Goal: Information Seeking & Learning: Check status

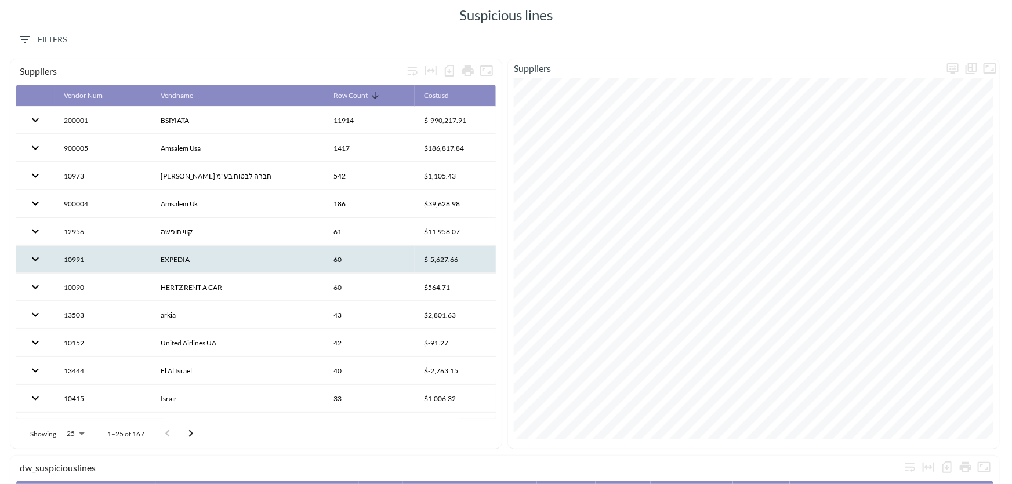
click at [253, 259] on th "EXPEDIA" at bounding box center [237, 259] width 173 height 27
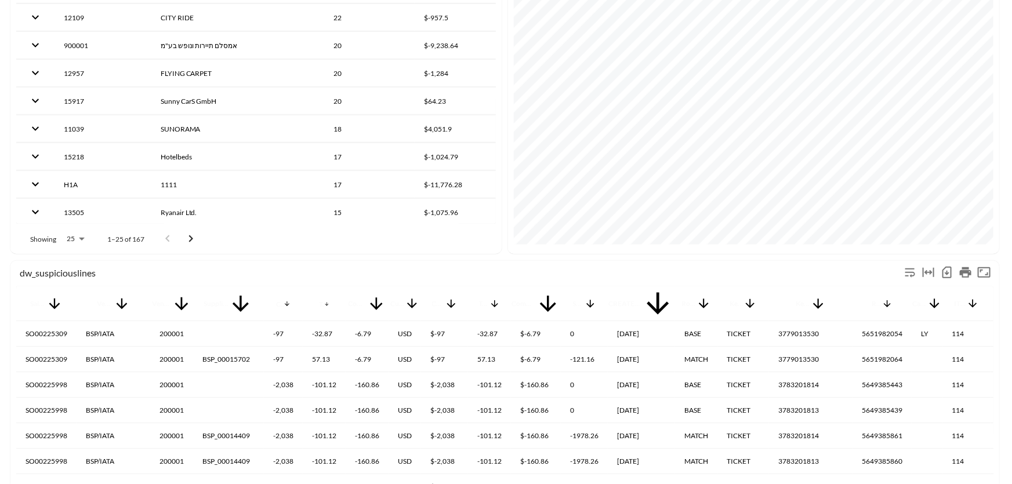
scroll to position [263, 0]
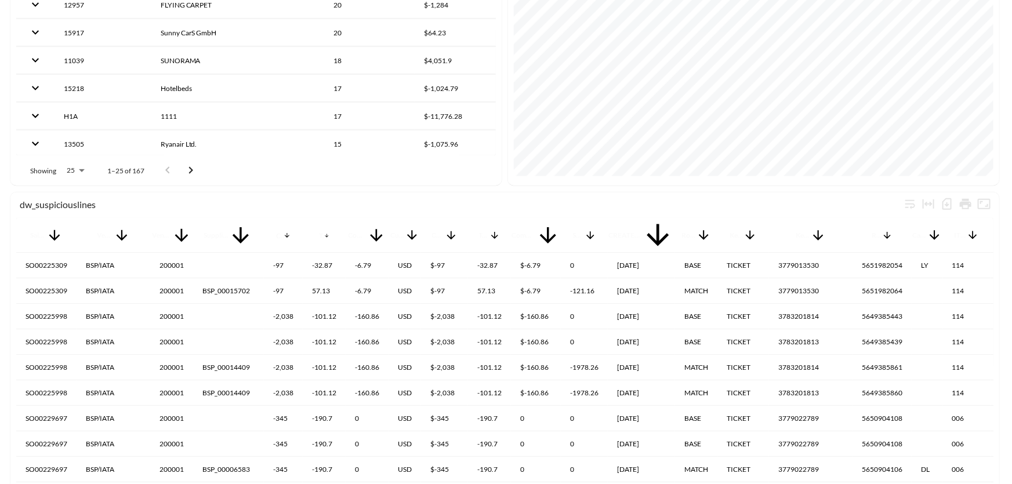
click at [76, 169] on body "BI.P.EYE, Interactive Analytics Dashboards Suspicious lines Filters dw_suspicio…" at bounding box center [506, 242] width 1012 height 484
type input "10000"
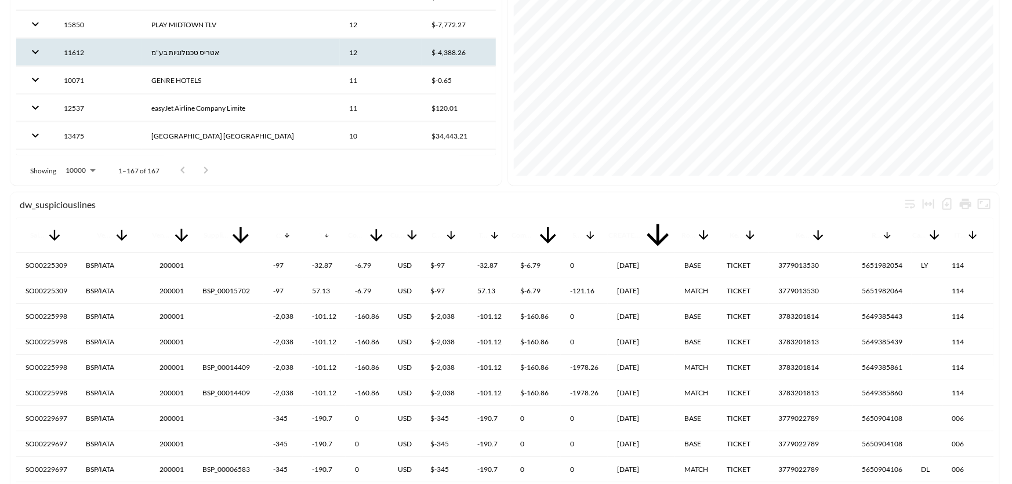
scroll to position [644, 0]
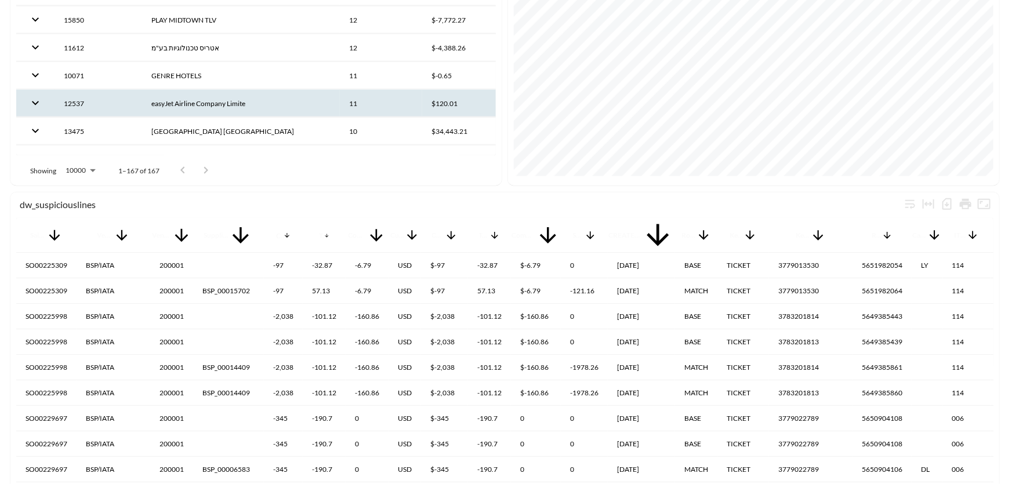
click at [233, 100] on th "easyJet Airline Company Limite" at bounding box center [241, 103] width 198 height 27
click at [215, 393] on body "BI.P.EYE, Interactive Analytics Dashboards Suspicious lines Filters dw_suspicio…" at bounding box center [506, 242] width 1012 height 484
click at [434, 484] on div at bounding box center [506, 484] width 1012 height 0
click at [214, 394] on body "BI.P.EYE, Interactive Analytics Dashboards Suspicious lines Filters dw_suspicio…" at bounding box center [506, 242] width 1012 height 484
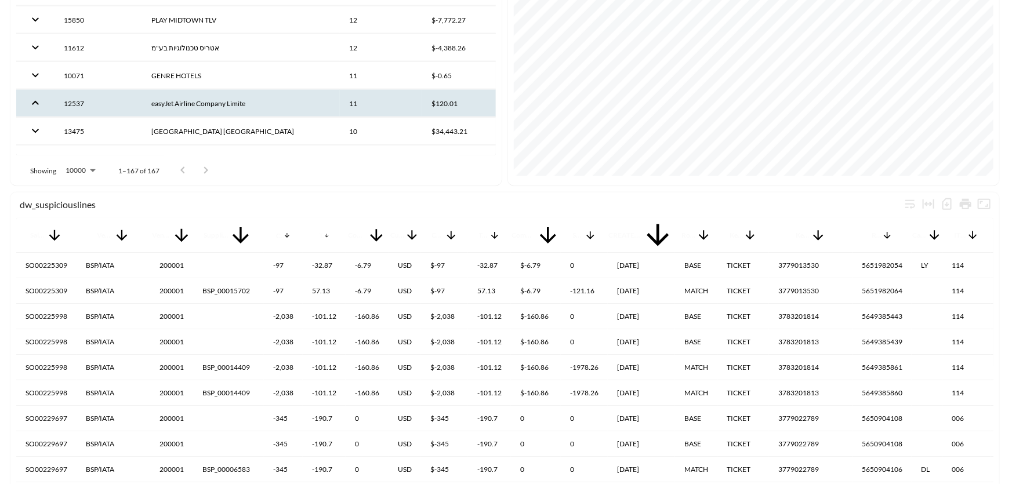
type input "10000"
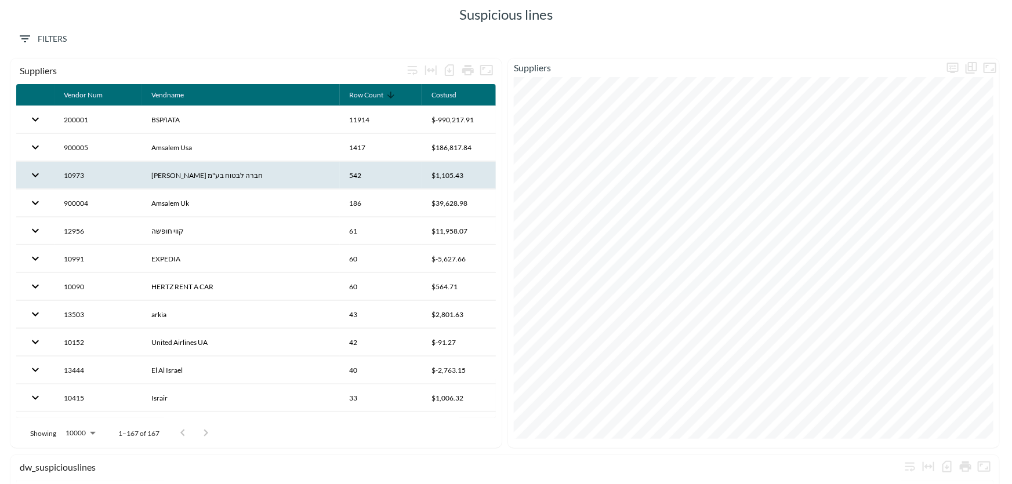
scroll to position [0, 0]
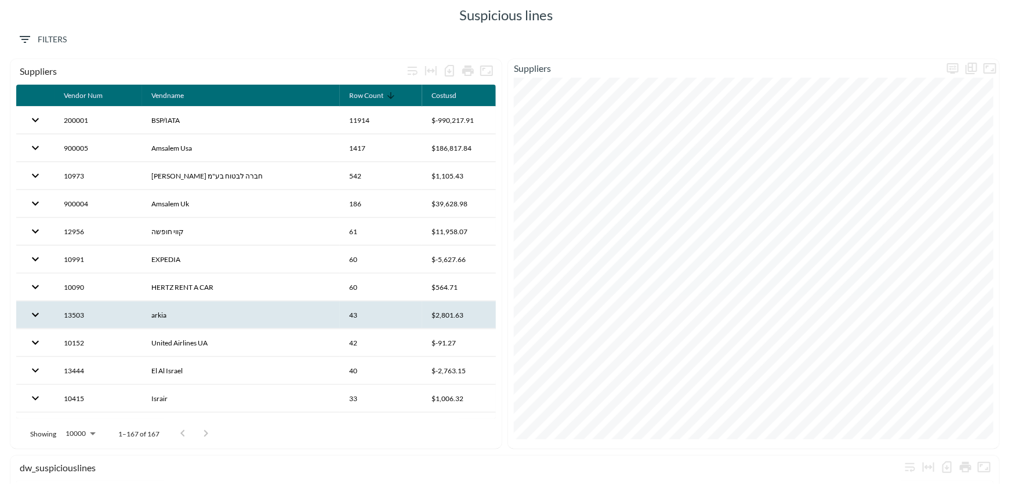
click at [185, 311] on th "arkia" at bounding box center [241, 315] width 198 height 27
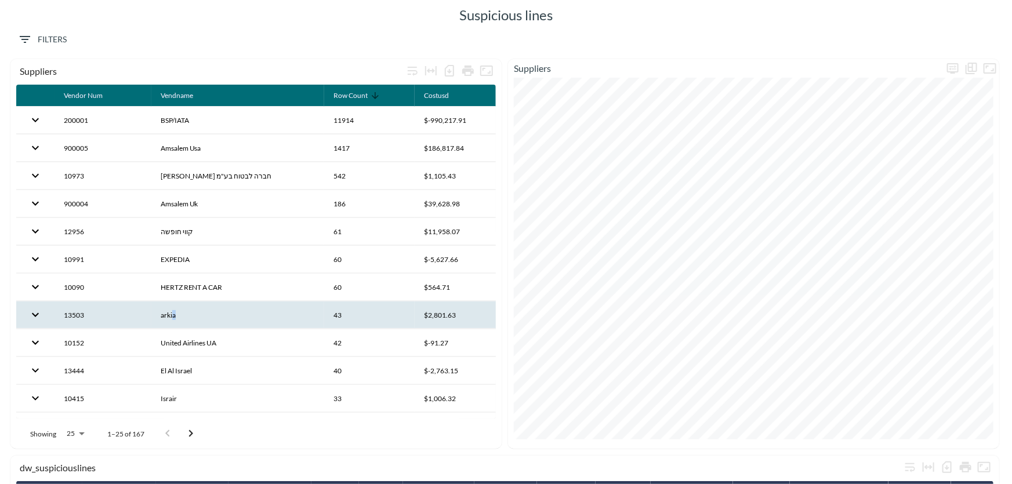
click at [174, 313] on th "arkia" at bounding box center [237, 315] width 173 height 27
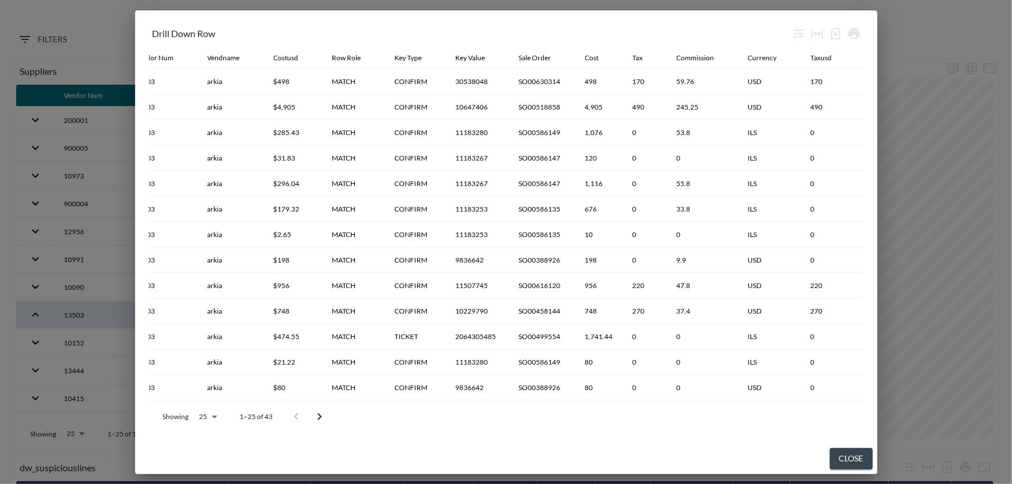
scroll to position [0, 24]
click at [533, 57] on div "Sale Order" at bounding box center [534, 58] width 32 height 14
drag, startPoint x: 328, startPoint y: 401, endPoint x: 376, endPoint y: 408, distance: 48.6
click at [403, 412] on div "Showing 25 25 1–25 of 43" at bounding box center [506, 417] width 715 height 30
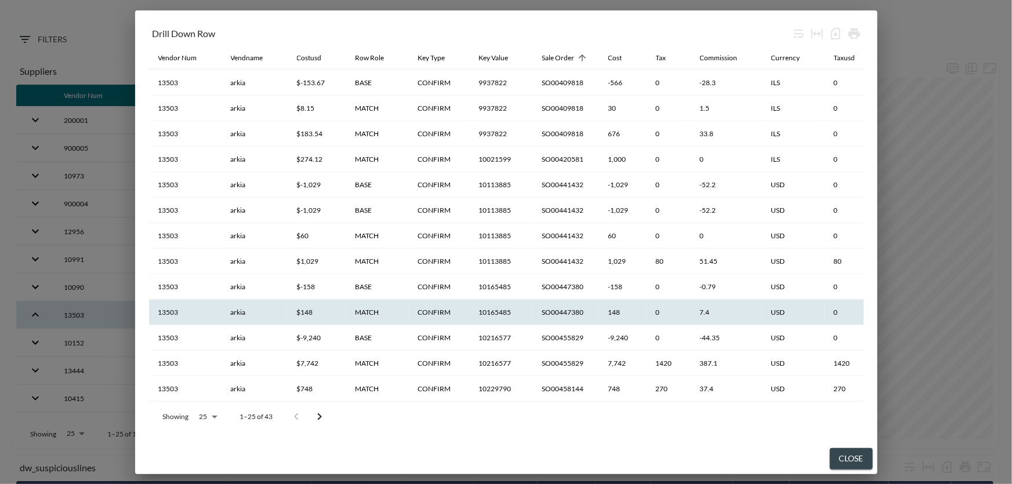
scroll to position [311, 0]
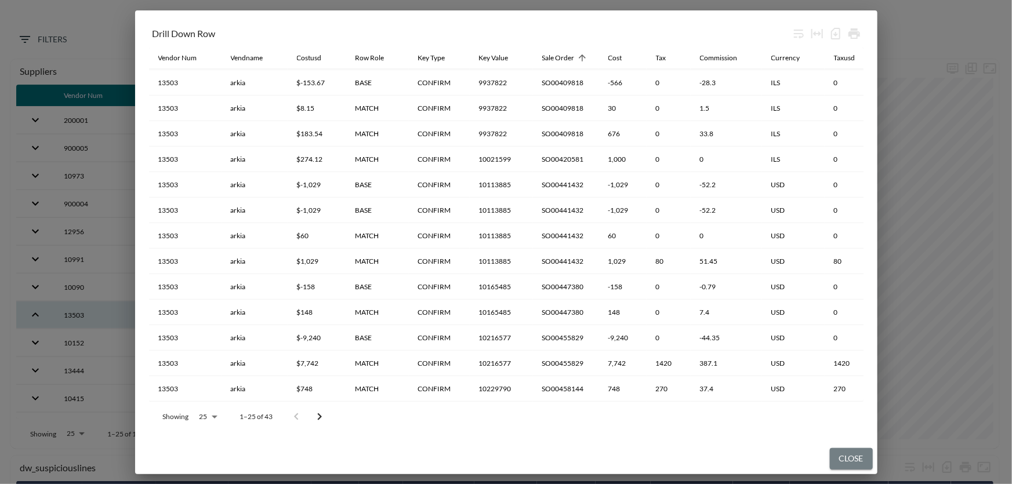
click at [850, 466] on button "Close" at bounding box center [851, 458] width 43 height 21
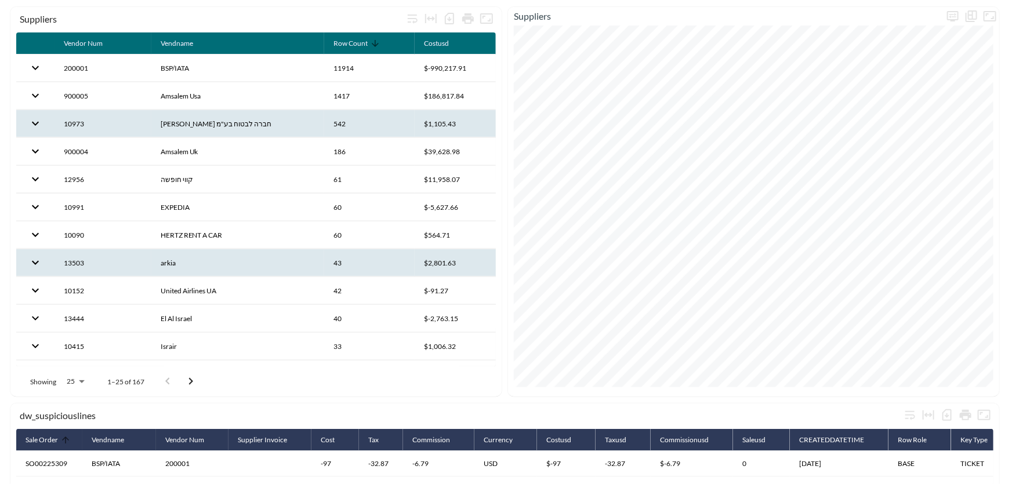
scroll to position [0, 0]
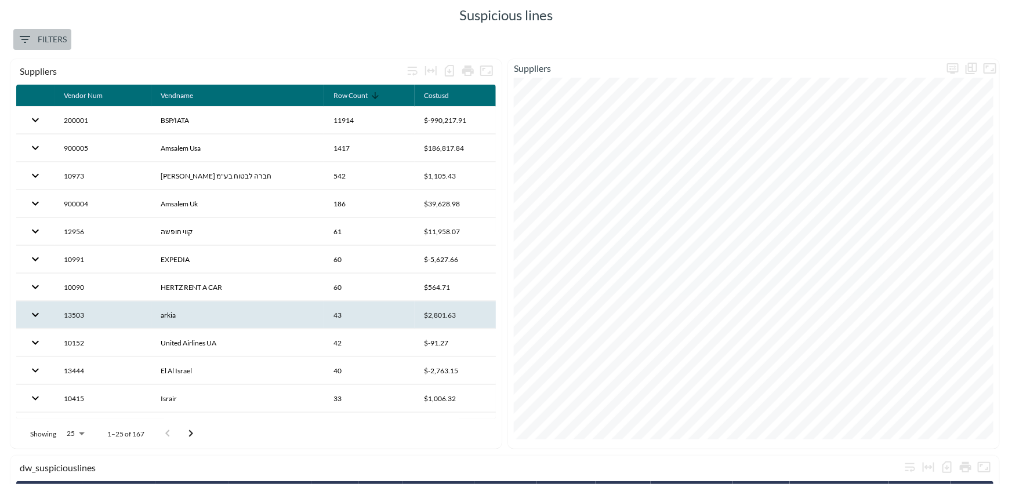
click at [53, 32] on span "Filters" at bounding box center [42, 39] width 49 height 14
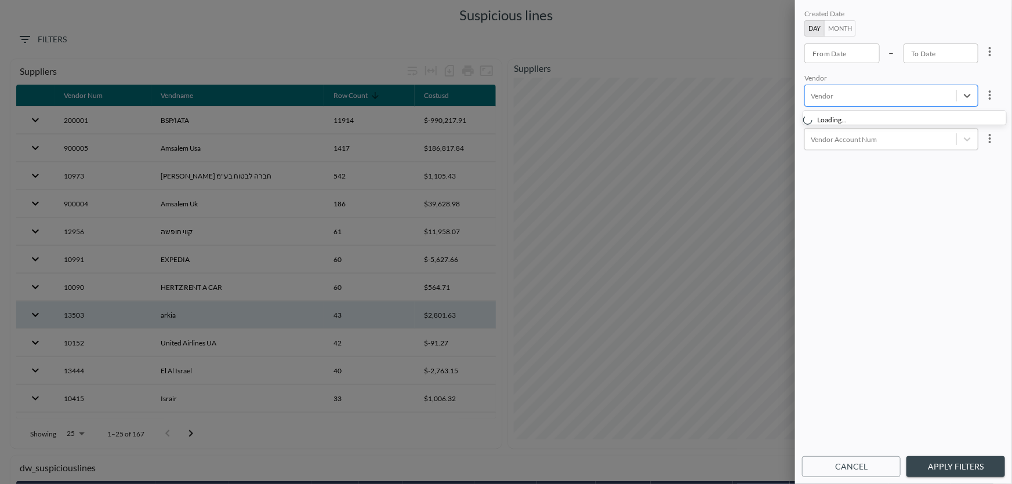
click at [852, 91] on div at bounding box center [881, 95] width 140 height 11
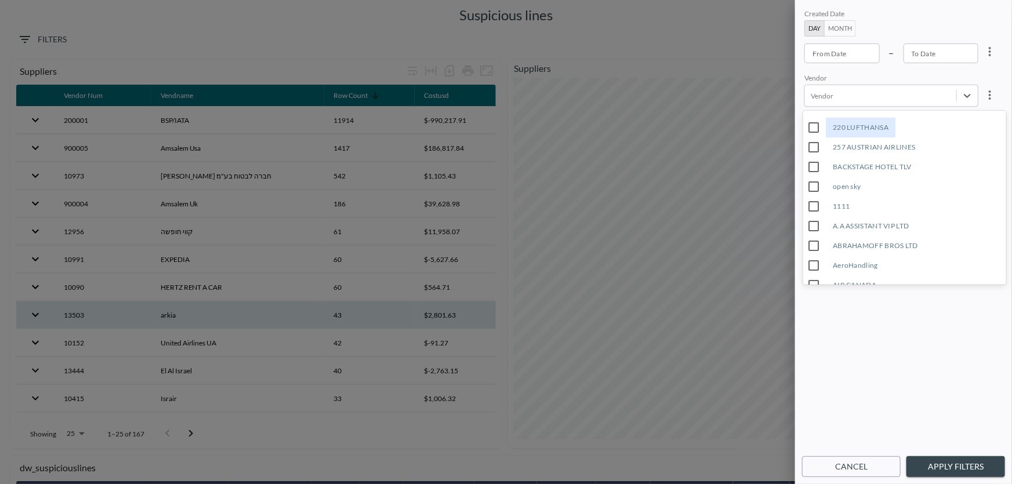
click at [839, 126] on div "220 LUFTHANSA" at bounding box center [861, 128] width 70 height 20
click at [968, 472] on button "Apply Filters" at bounding box center [955, 466] width 99 height 21
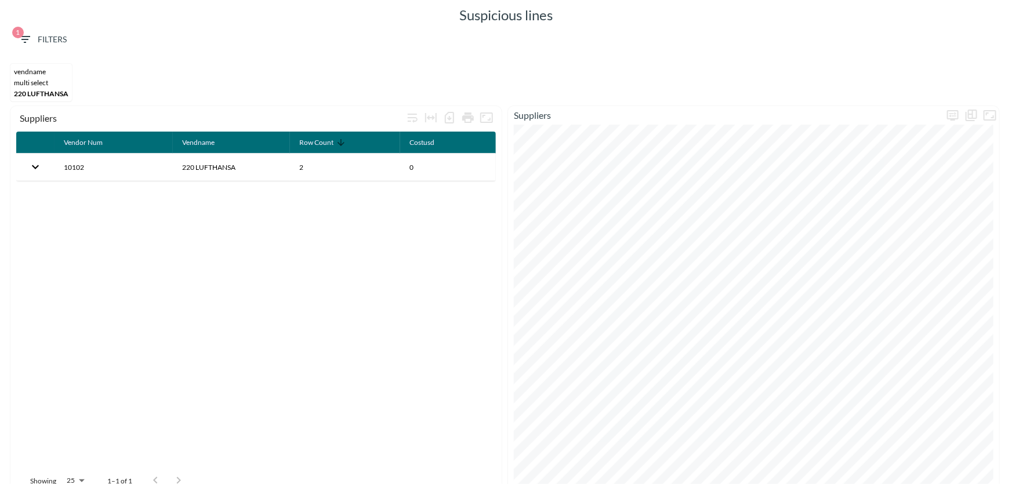
click at [53, 39] on span "1 Filters" at bounding box center [42, 39] width 49 height 14
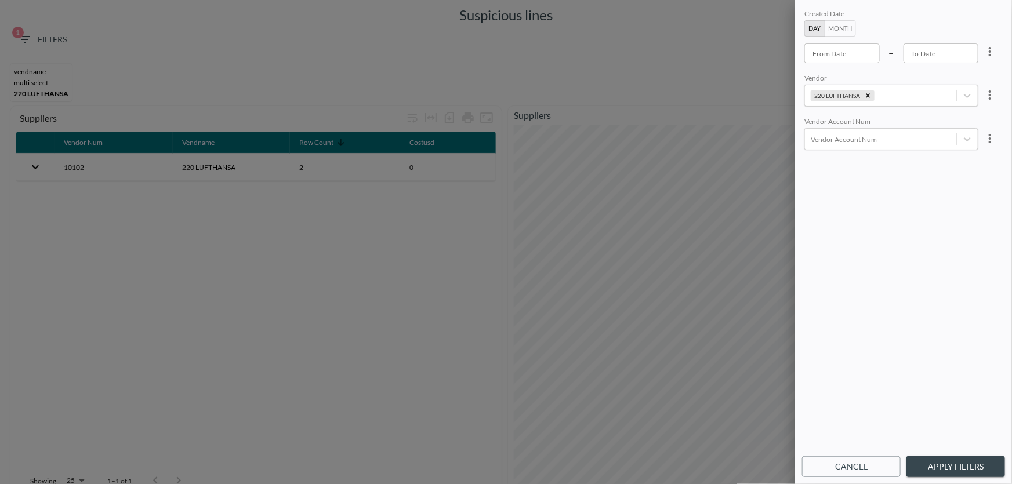
click at [75, 165] on div at bounding box center [506, 242] width 1012 height 484
click at [32, 165] on div at bounding box center [506, 242] width 1012 height 484
click at [501, 265] on div at bounding box center [506, 242] width 1012 height 484
click at [78, 164] on div at bounding box center [506, 242] width 1012 height 484
click at [41, 165] on div at bounding box center [506, 242] width 1012 height 484
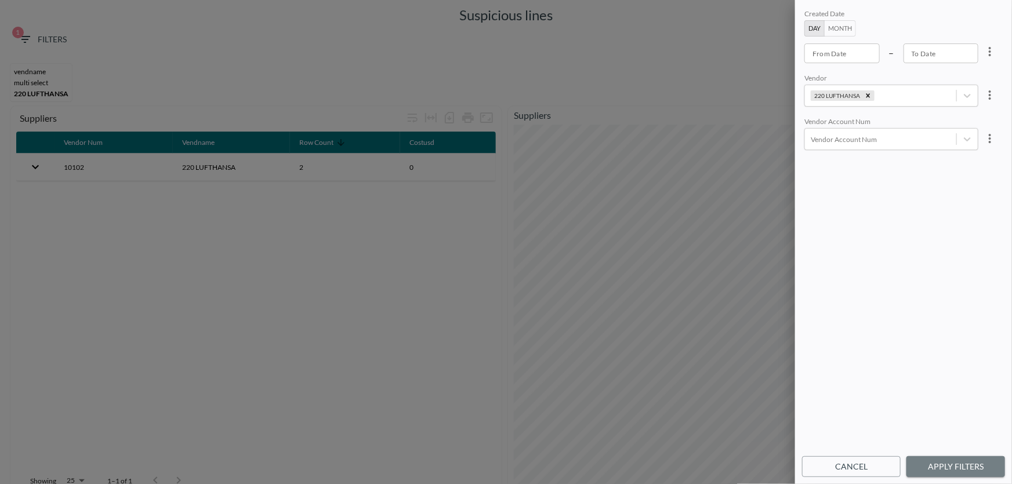
click at [956, 467] on button "Apply Filters" at bounding box center [955, 466] width 99 height 21
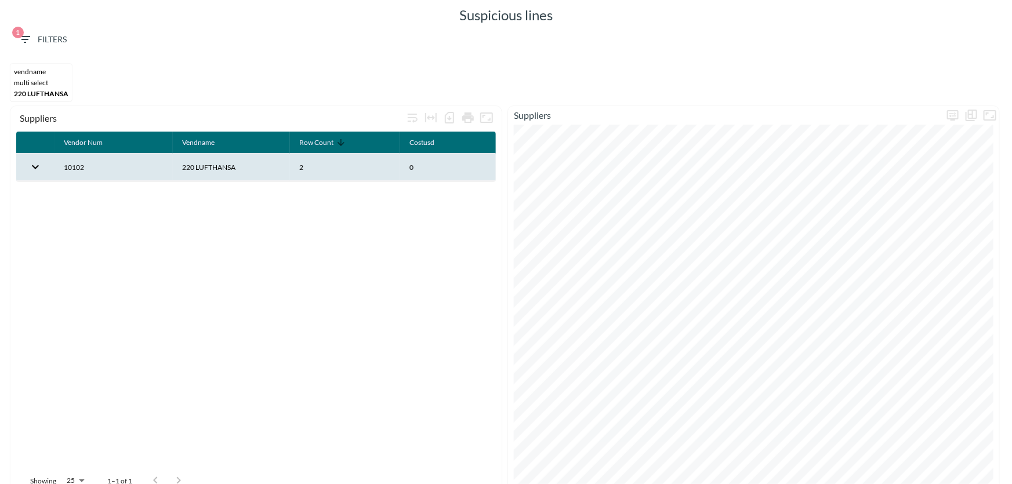
click at [78, 164] on th "10102" at bounding box center [114, 167] width 118 height 27
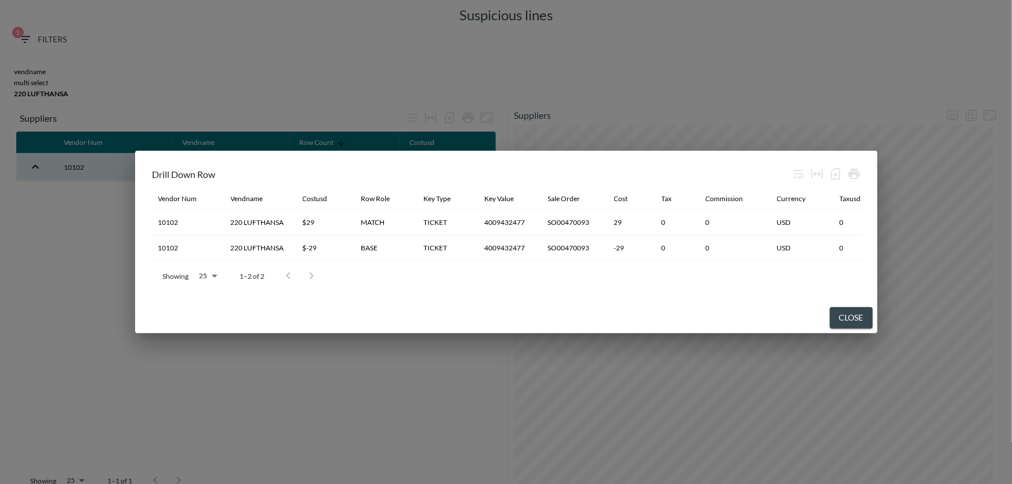
drag, startPoint x: 337, startPoint y: 258, endPoint x: 343, endPoint y: 260, distance: 6.2
click at [344, 258] on div "Vendor Num Vendname Costusd Row Role Key Type Key Value Sale Order Cost Tax Com…" at bounding box center [506, 224] width 715 height 73
click at [861, 317] on button "Close" at bounding box center [851, 317] width 43 height 21
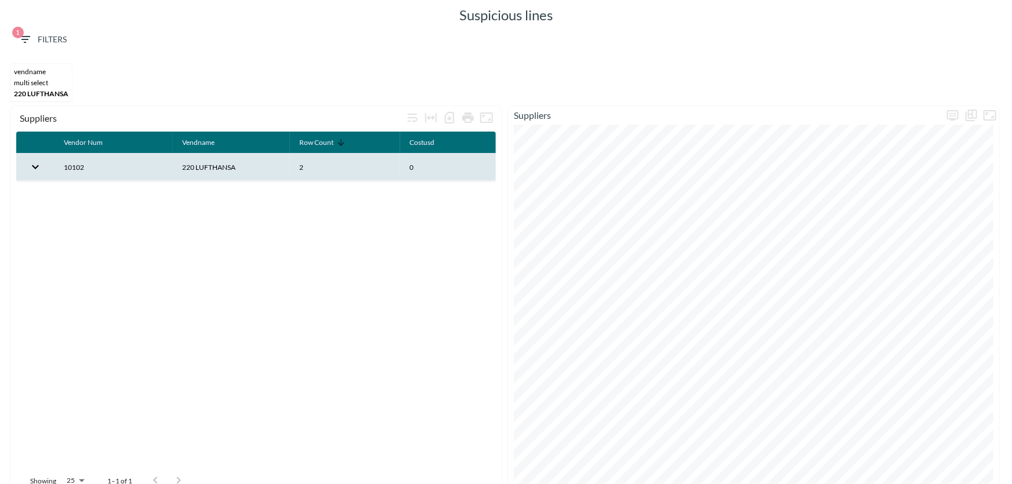
click at [67, 38] on button "1 Filters" at bounding box center [42, 39] width 58 height 21
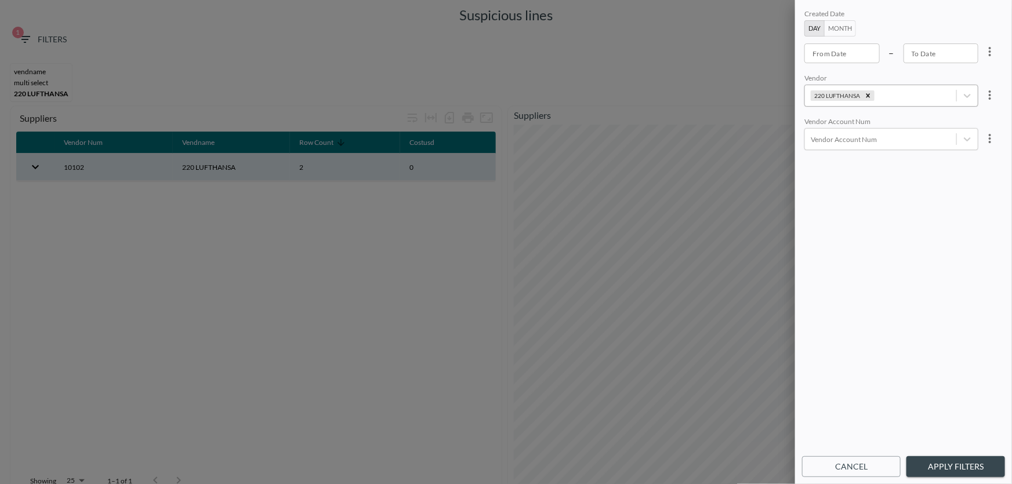
click at [870, 94] on icon "Remove 220 LUFTHANSA" at bounding box center [868, 96] width 8 height 8
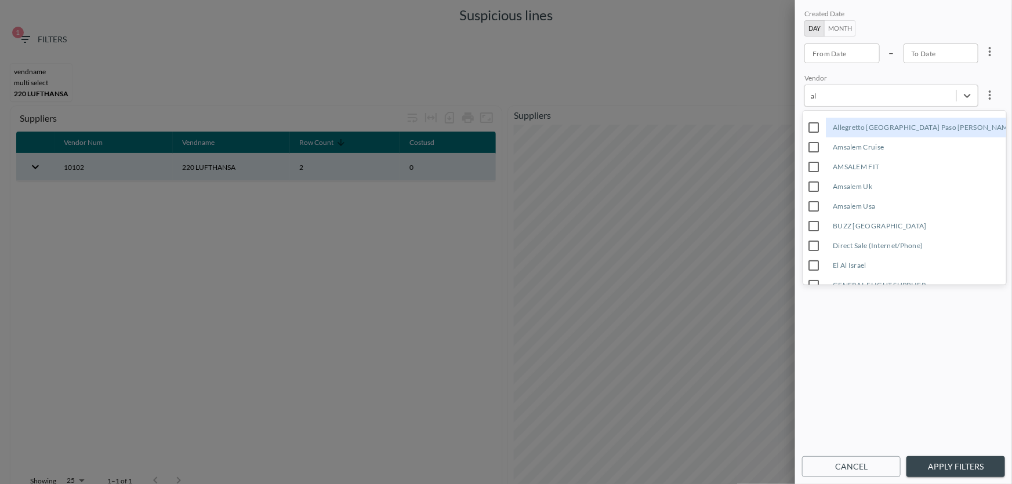
type input "a"
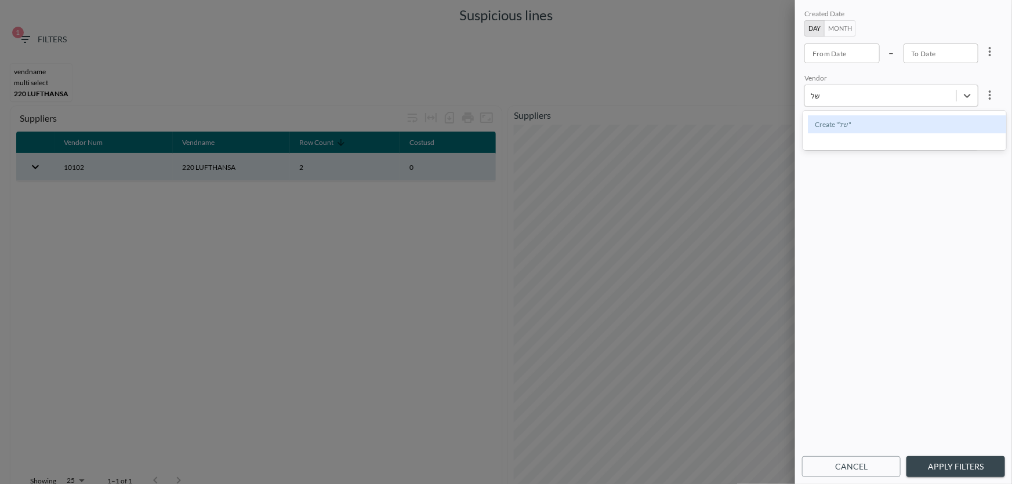
type input "ש"
click at [818, 129] on input "[PERSON_NAME] RENT A CAR" at bounding box center [814, 127] width 24 height 24
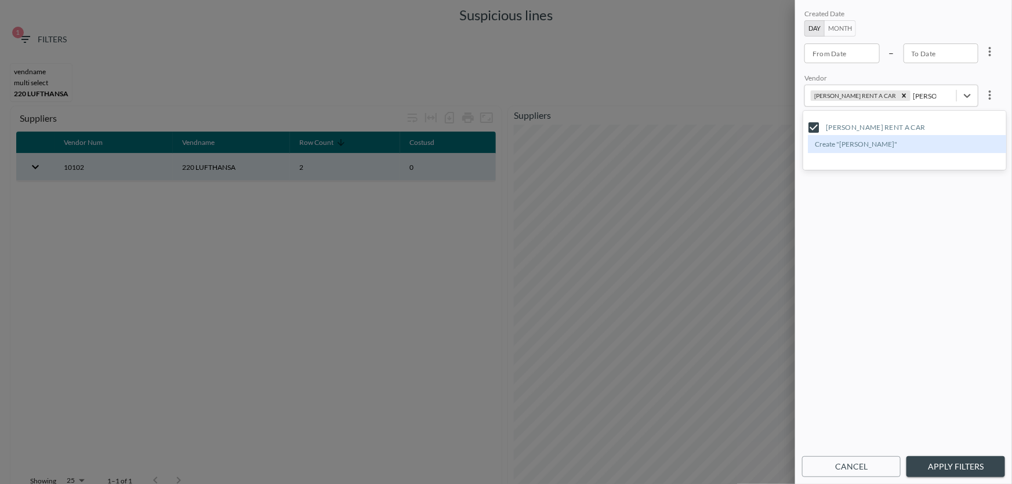
type input "shlomo"
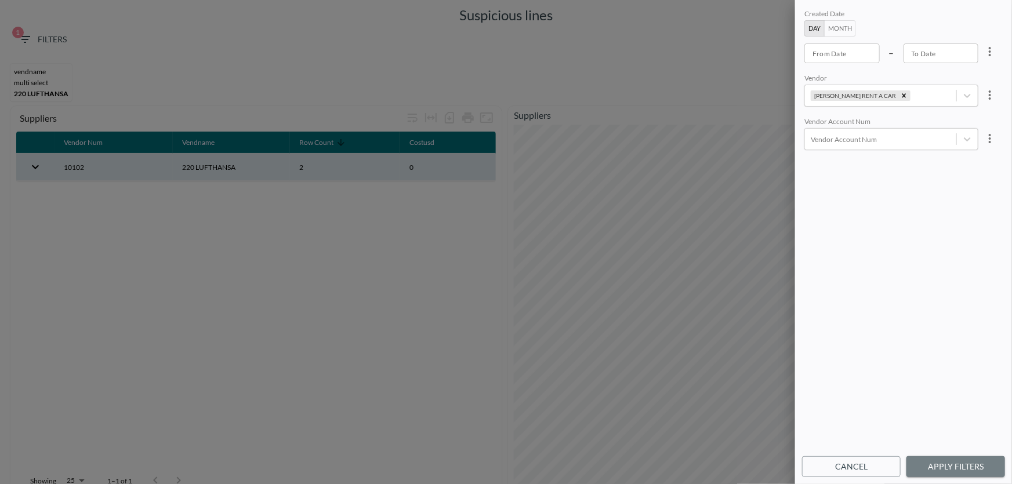
click at [961, 464] on button "Apply Filters" at bounding box center [955, 466] width 99 height 21
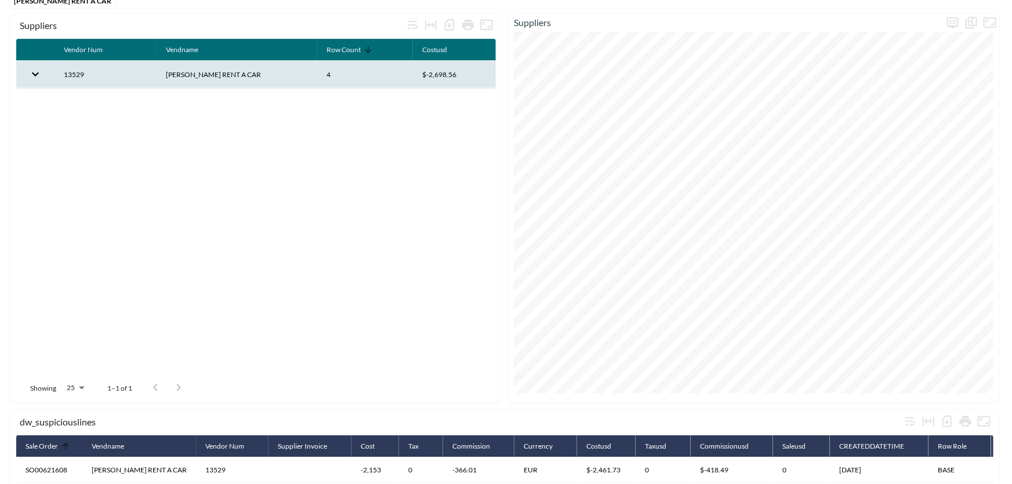
scroll to position [211, 0]
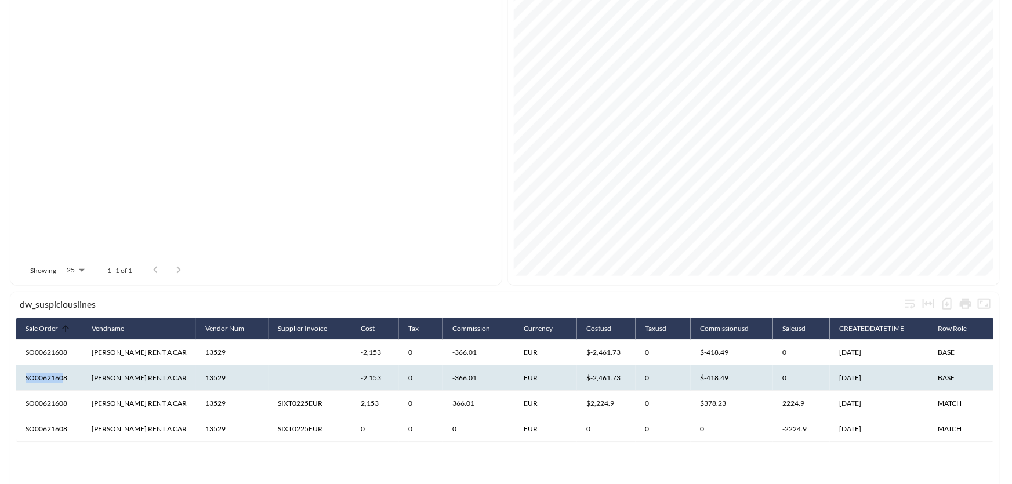
drag, startPoint x: 65, startPoint y: 373, endPoint x: 26, endPoint y: 370, distance: 39.6
click at [26, 370] on th "SO00621608" at bounding box center [49, 378] width 66 height 26
drag, startPoint x: 54, startPoint y: 381, endPoint x: 23, endPoint y: 378, distance: 30.9
click at [23, 378] on th "SO00621608" at bounding box center [49, 378] width 66 height 26
copy th "SO00621608"
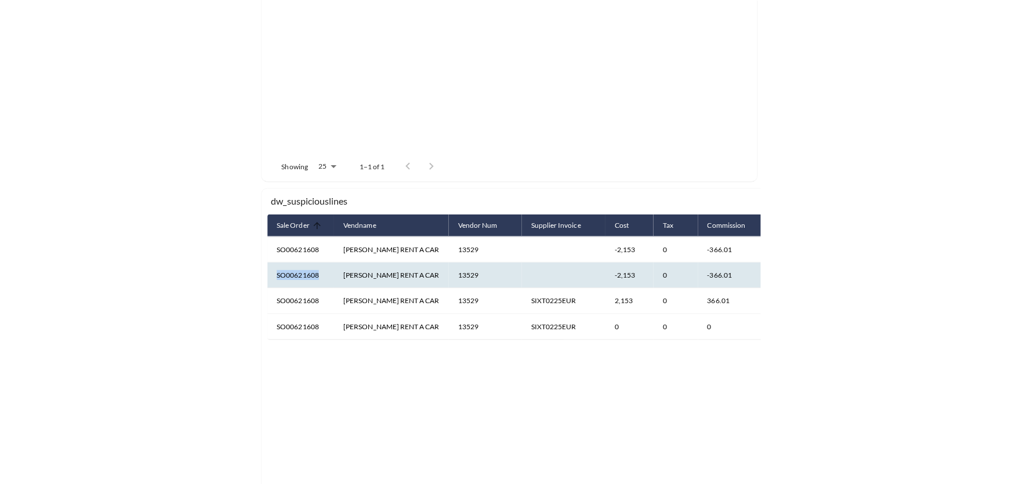
scroll to position [316, 0]
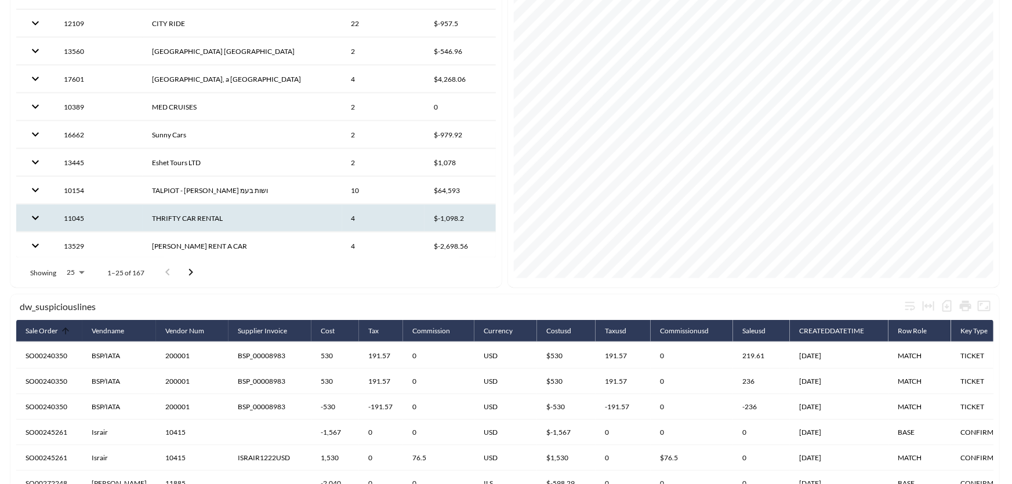
scroll to position [211, 0]
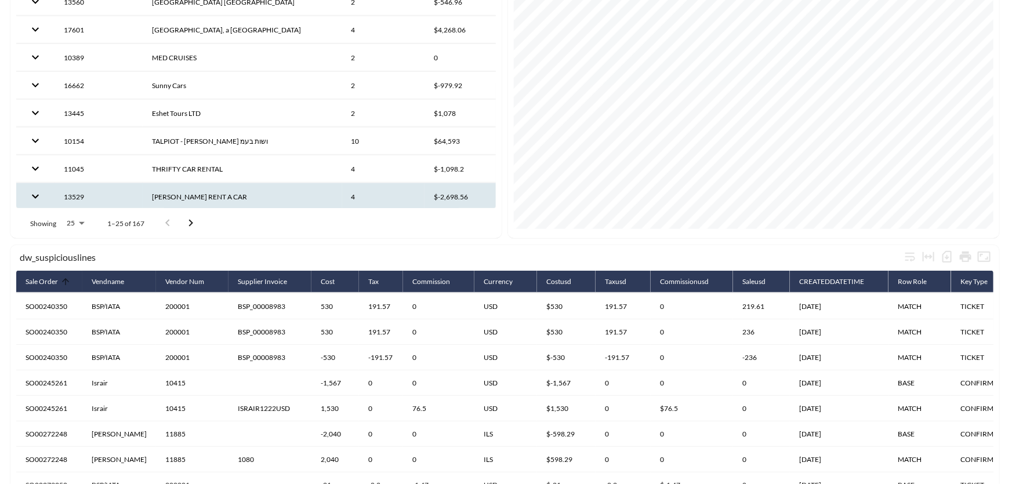
click at [162, 195] on th "[PERSON_NAME] RENT A CAR" at bounding box center [242, 196] width 199 height 27
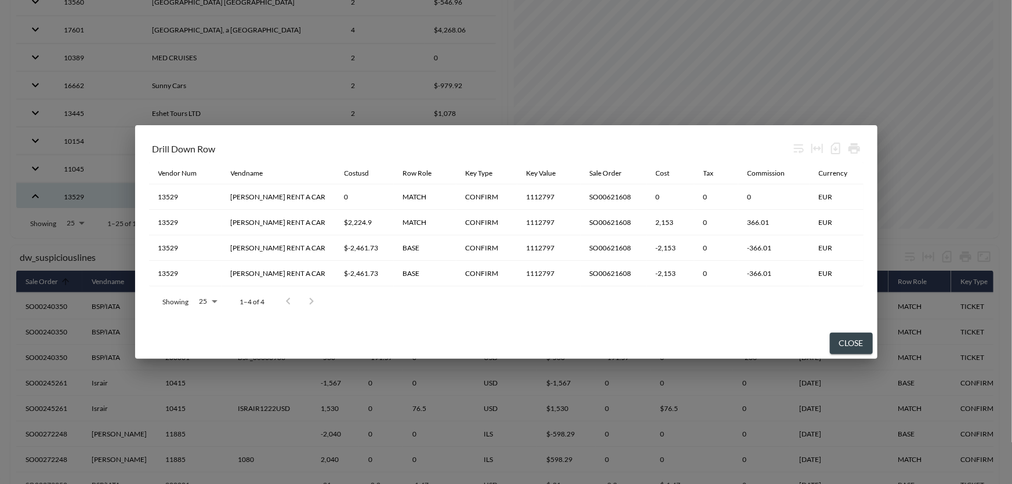
click at [68, 191] on div "Drill Down Row Vendor Num Vendname Costusd Row Role Key Type Key Value Sale Ord…" at bounding box center [506, 242] width 1012 height 484
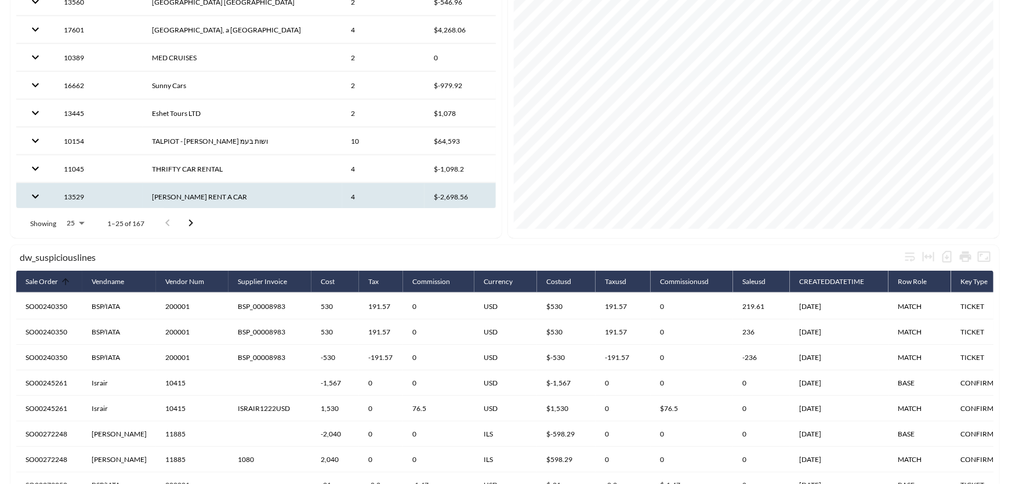
click at [194, 197] on th "[PERSON_NAME] RENT A CAR" at bounding box center [242, 196] width 199 height 27
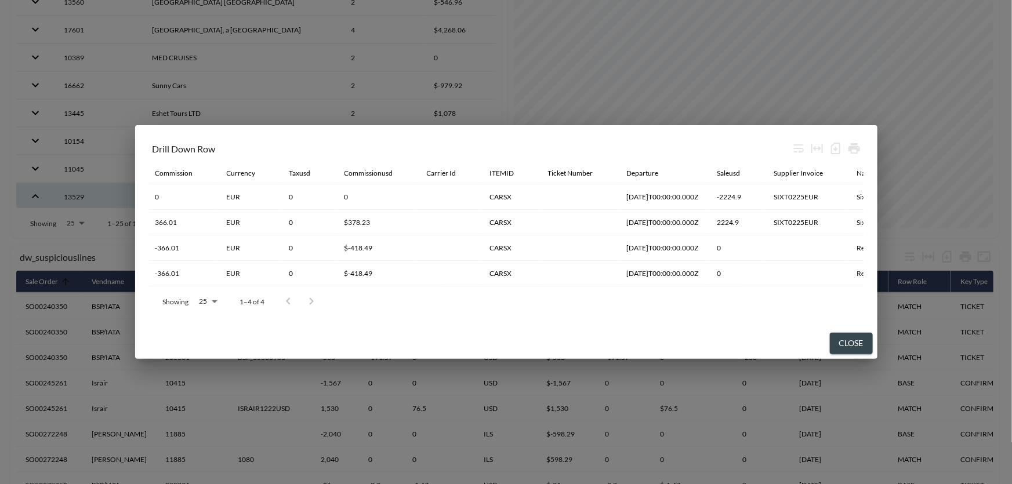
scroll to position [0, 594]
drag, startPoint x: 466, startPoint y: 284, endPoint x: 372, endPoint y: 302, distance: 95.7
click at [372, 302] on div "Drill Down Row Vendor Num Vendname Costusd Row Role Key Type Key Value Sale Ord…" at bounding box center [506, 226] width 742 height 203
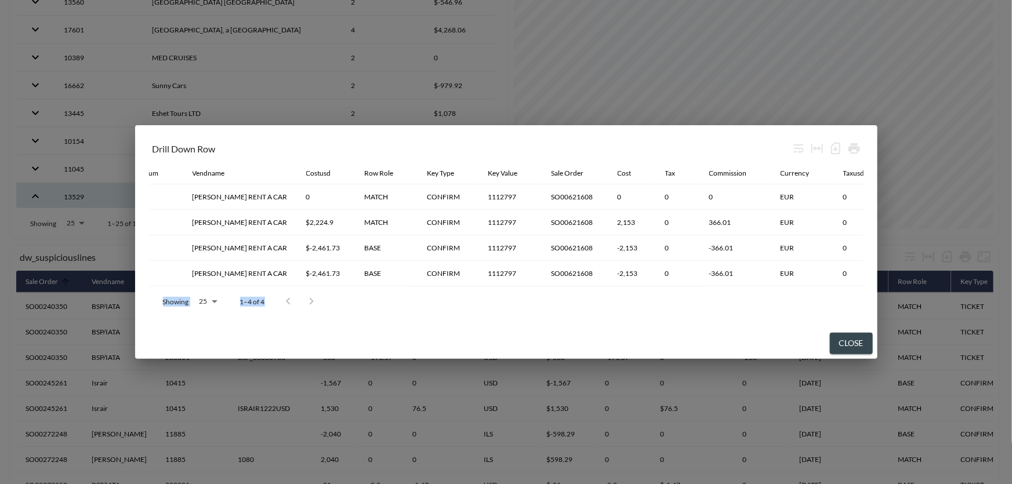
scroll to position [0, 0]
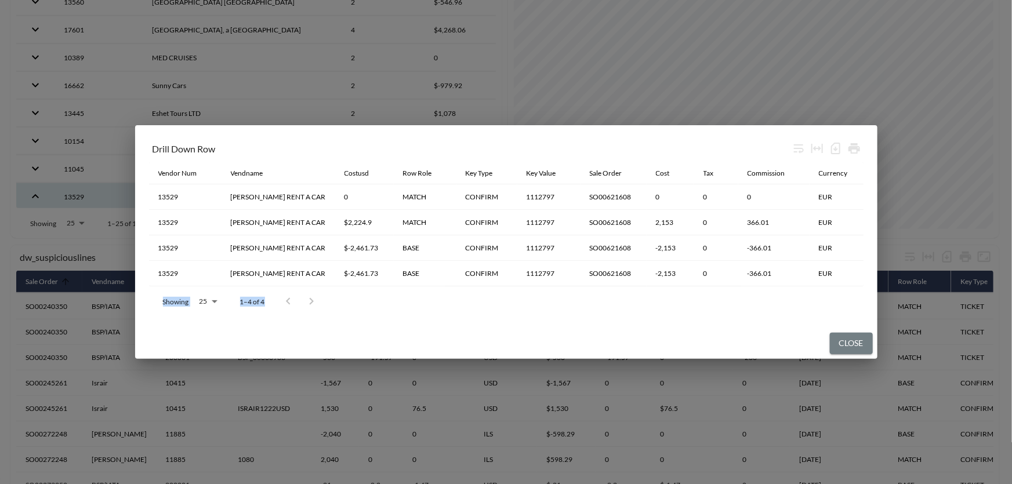
click at [836, 347] on button "Close" at bounding box center [851, 343] width 43 height 21
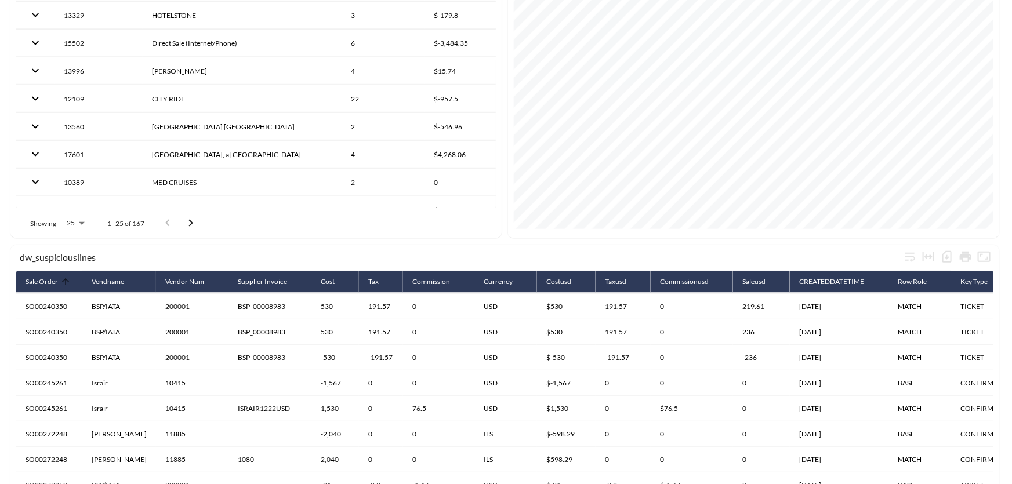
scroll to position [223, 0]
